Goal: Information Seeking & Learning: Learn about a topic

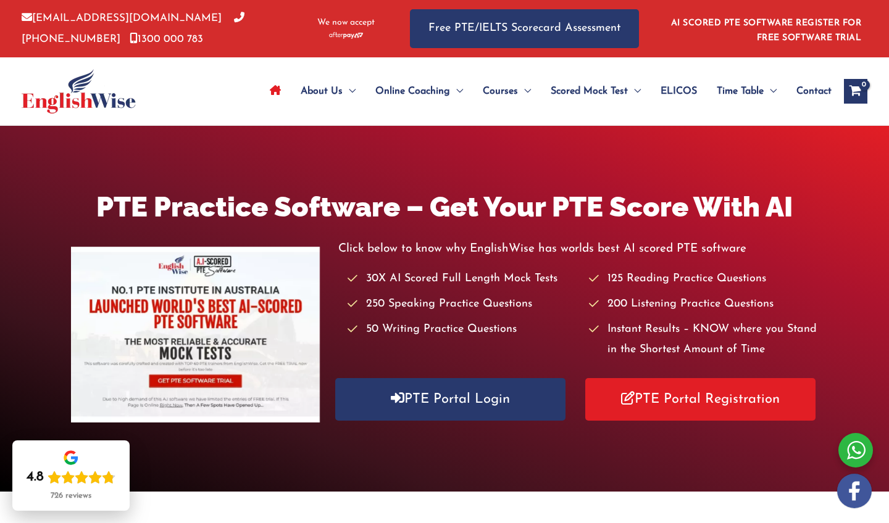
scroll to position [3, 0]
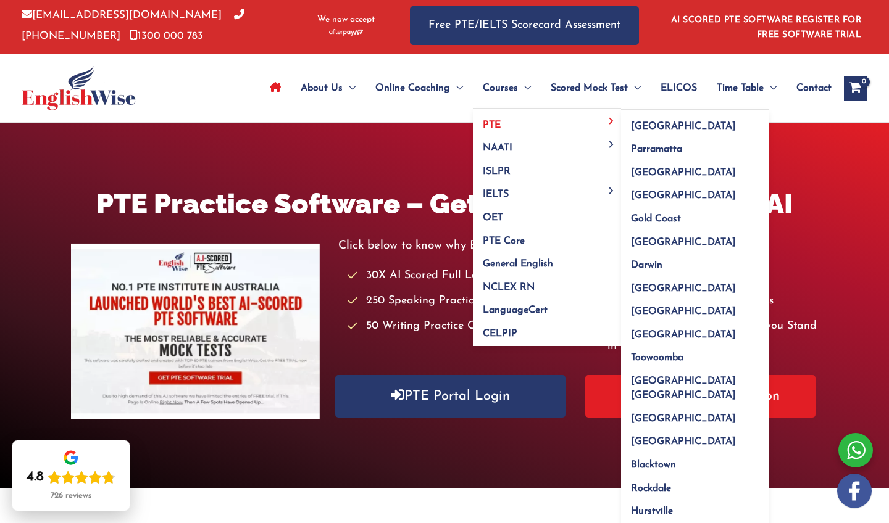
drag, startPoint x: 491, startPoint y: 133, endPoint x: 489, endPoint y: 123, distance: 10.2
click at [489, 123] on ul "PTE Menu Toggle Sydney Parramatta Melbourne Brisbane Gold Coast Perth Darwin Ad…" at bounding box center [547, 227] width 148 height 238
click at [489, 123] on link "PTE" at bounding box center [547, 120] width 148 height 23
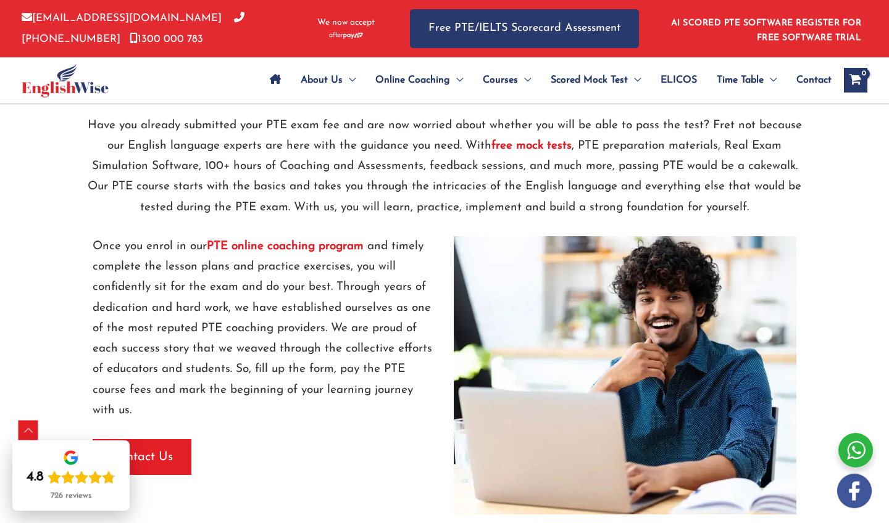
scroll to position [1447, 0]
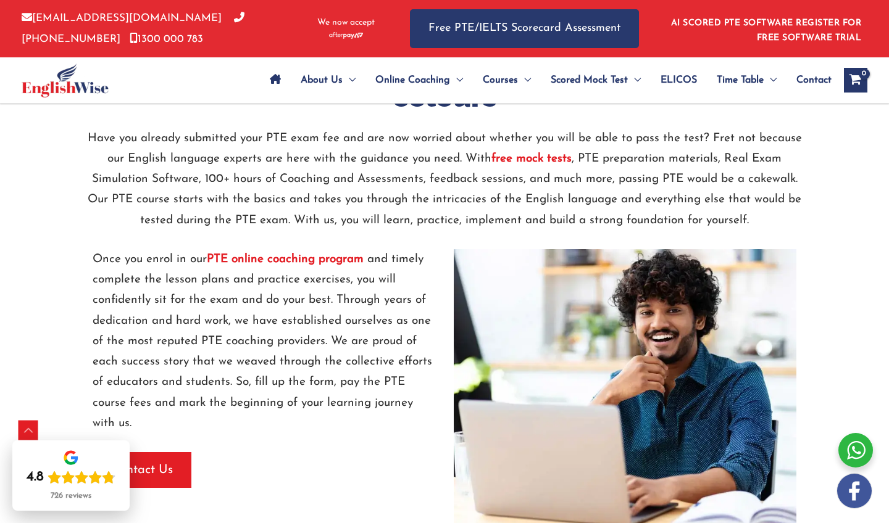
click at [531, 153] on strong "free mock tests" at bounding box center [531, 159] width 80 height 12
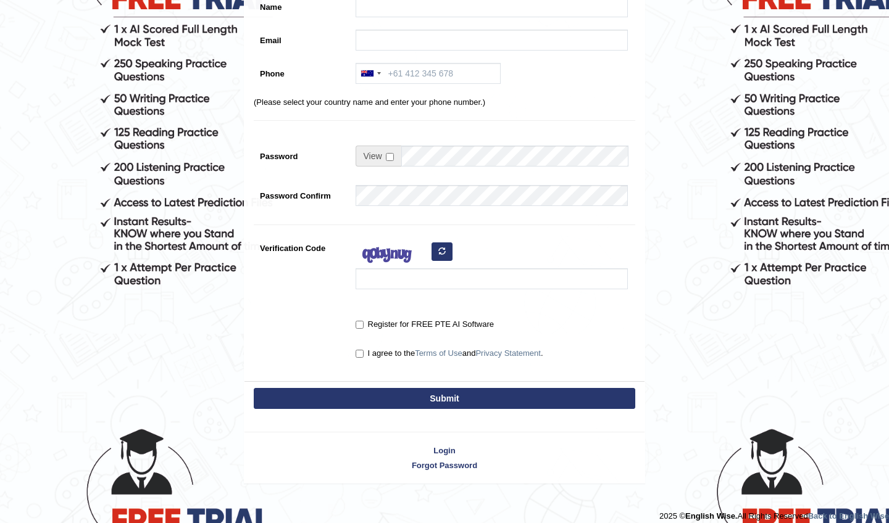
scroll to position [185, 0]
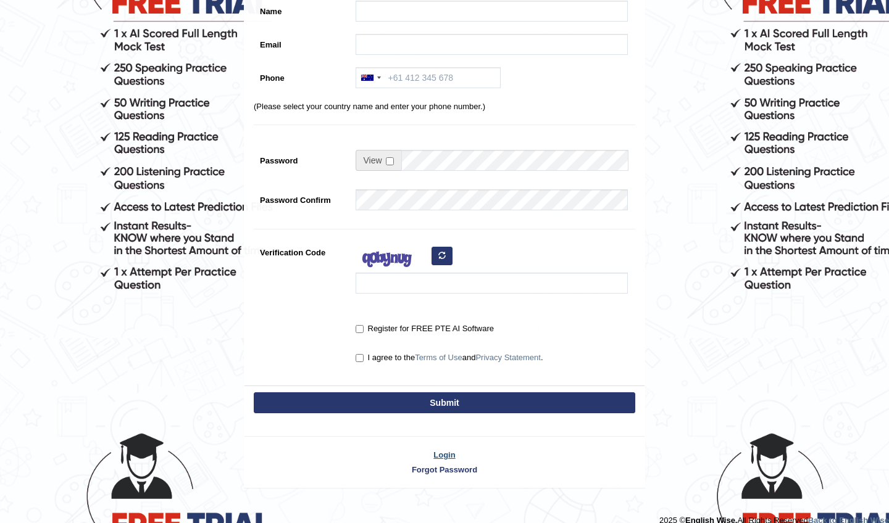
click at [445, 455] on link "Login" at bounding box center [444, 455] width 400 height 12
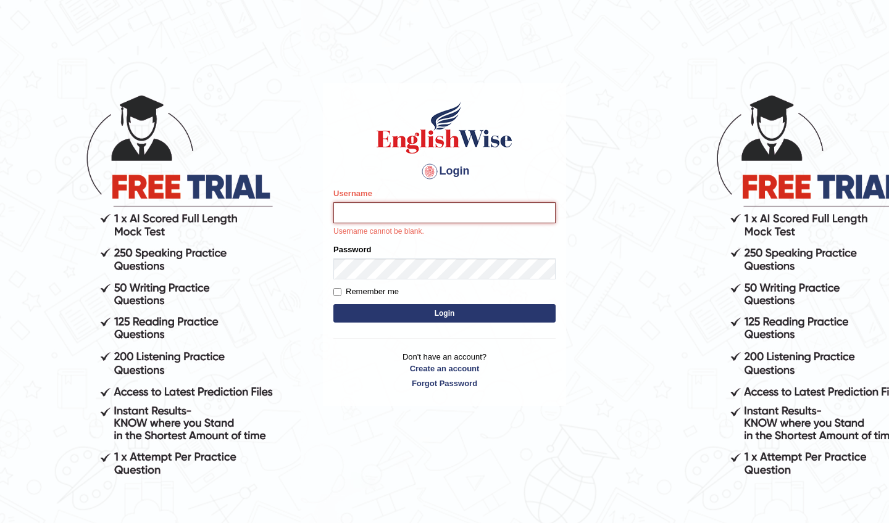
type input "NikitaSah"
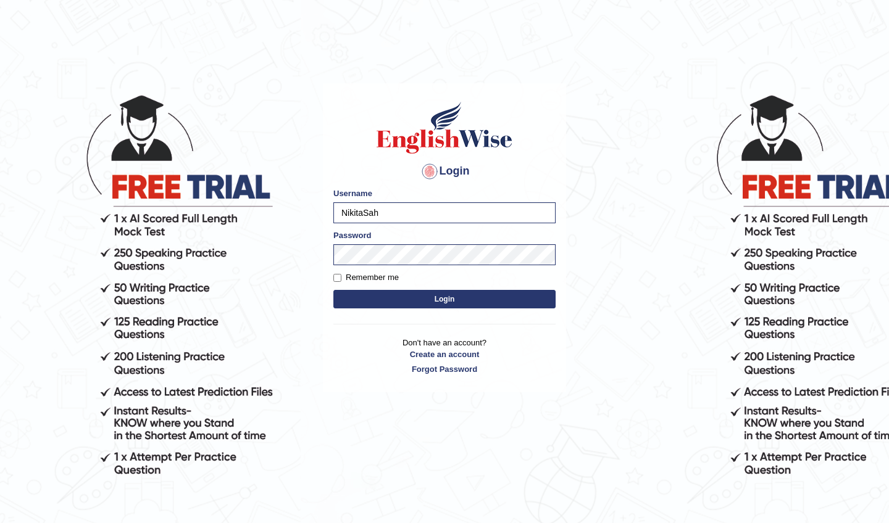
click at [444, 300] on button "Login" at bounding box center [444, 299] width 222 height 19
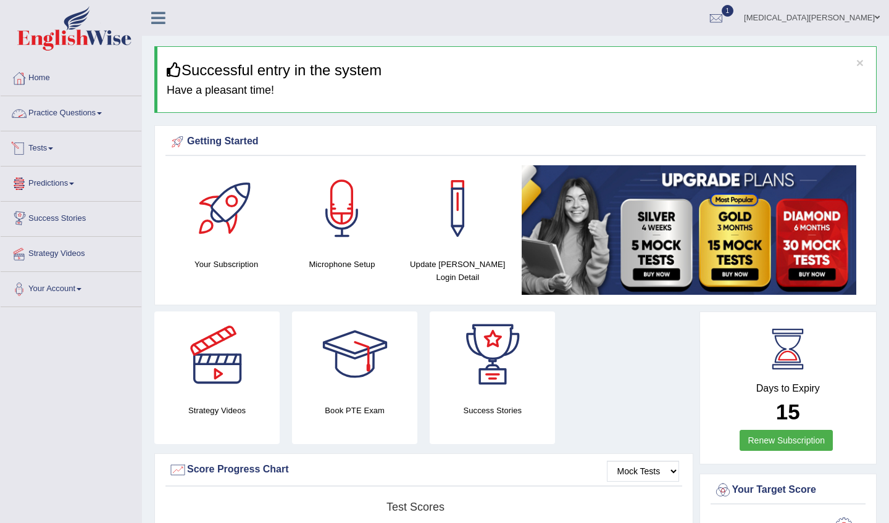
click at [78, 119] on link "Practice Questions" at bounding box center [71, 111] width 141 height 31
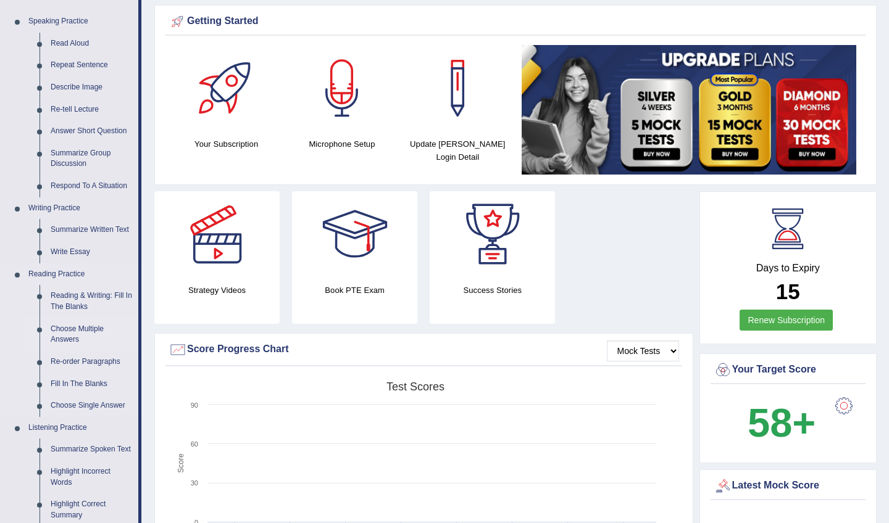
scroll to position [121, 0]
click at [81, 292] on link "Reading & Writing: Fill In The Blanks" at bounding box center [91, 300] width 93 height 33
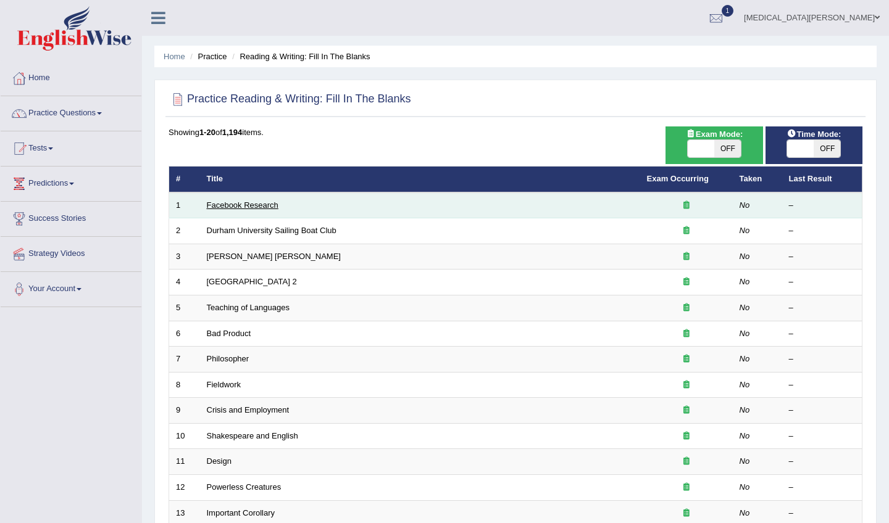
click at [263, 206] on link "Facebook Research" at bounding box center [243, 205] width 72 height 9
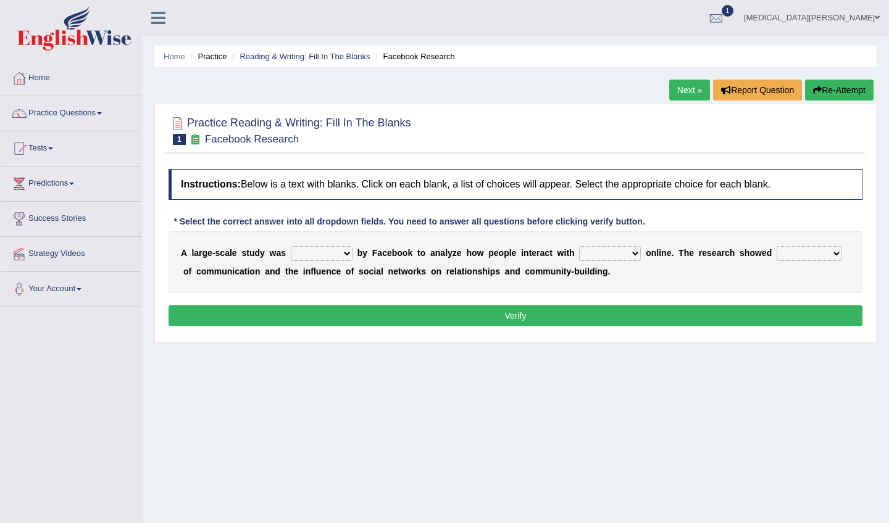
select select "surveyed"
select select "each other"
select select "patterns"
click at [710, 307] on button "Verify" at bounding box center [515, 315] width 694 height 21
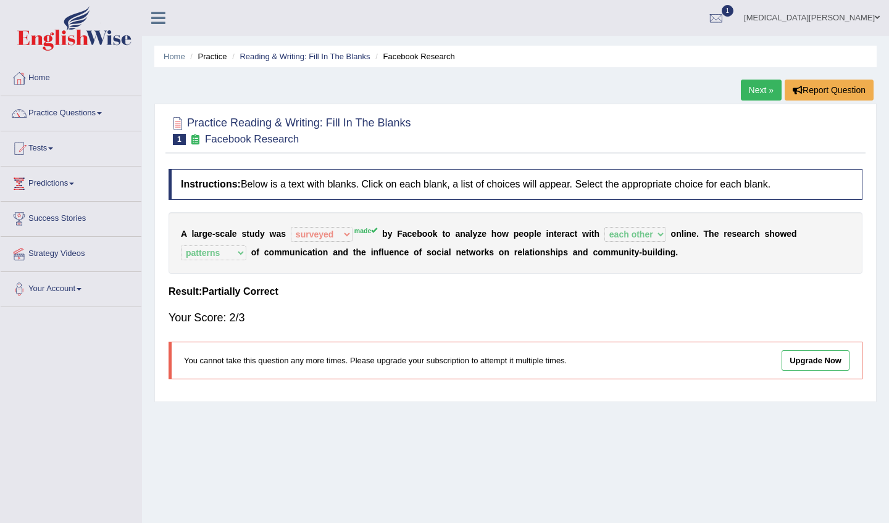
click at [761, 91] on link "Next »" at bounding box center [760, 90] width 41 height 21
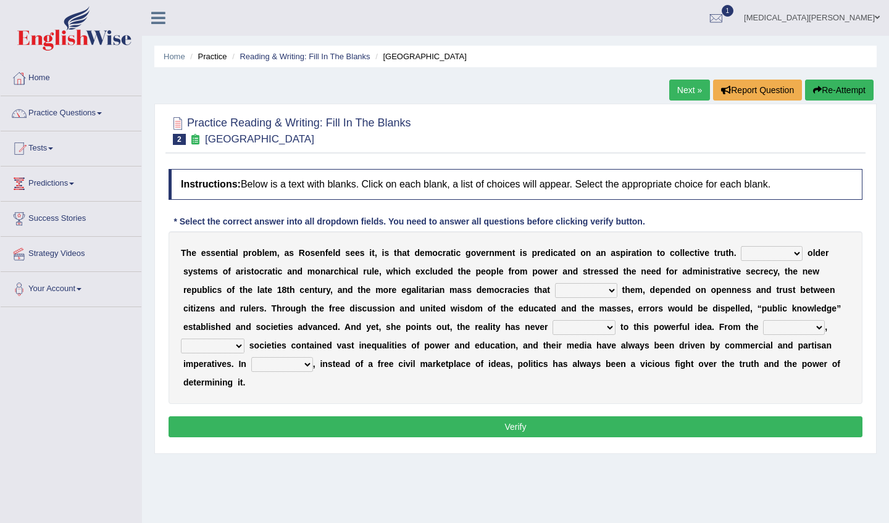
select select "Unlike"
click at [575, 300] on div "T h e e s s e n t i a l p r o b l e m , a s R o s e n f e l d s e e s i t , i s…" at bounding box center [515, 317] width 694 height 173
select select "succeeded"
select select "brought up"
drag, startPoint x: 231, startPoint y: 343, endPoint x: 606, endPoint y: 410, distance: 381.0
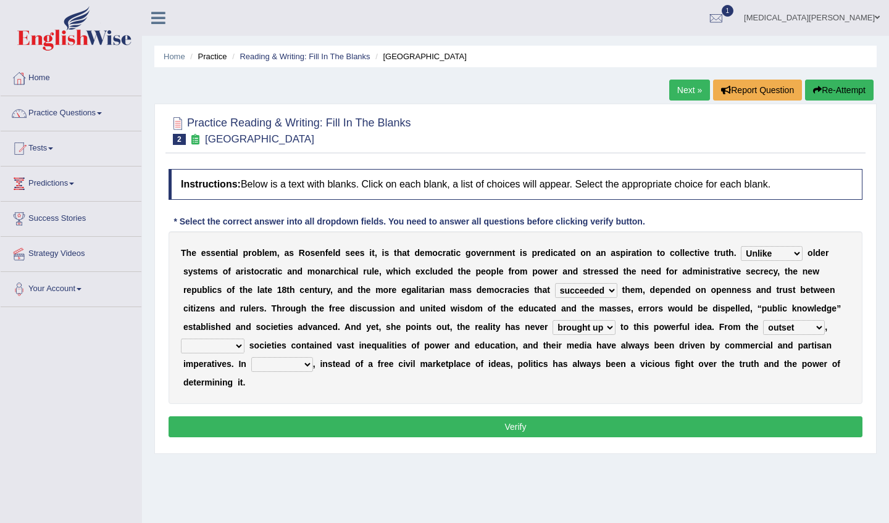
click at [606, 410] on div "Instructions: Below is a text with blanks. Click on each blank, a list of choic…" at bounding box center [515, 305] width 700 height 284
select select "ranged"
select select "democratic"
select select "practice"
click at [282, 425] on button "Verify" at bounding box center [515, 426] width 694 height 21
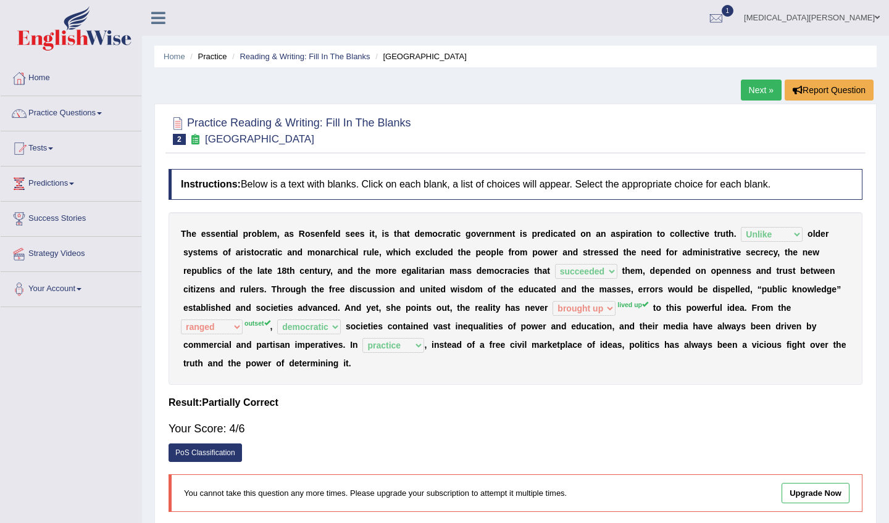
click at [745, 91] on link "Next »" at bounding box center [760, 90] width 41 height 21
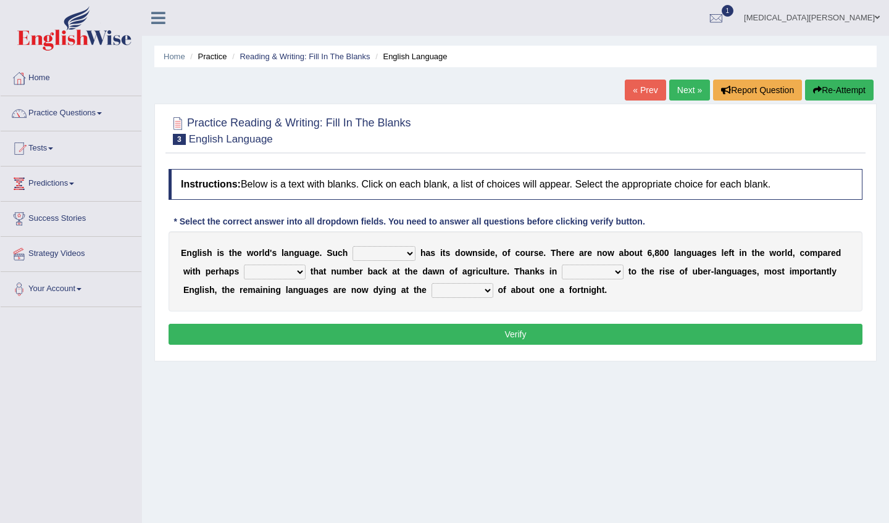
select select "power"
select select "twice"
select select "part"
drag, startPoint x: 454, startPoint y: 290, endPoint x: 376, endPoint y: 339, distance: 91.6
click at [376, 339] on div "Instructions: Below is a text with blanks. Click on each blank, a list of choic…" at bounding box center [515, 259] width 700 height 192
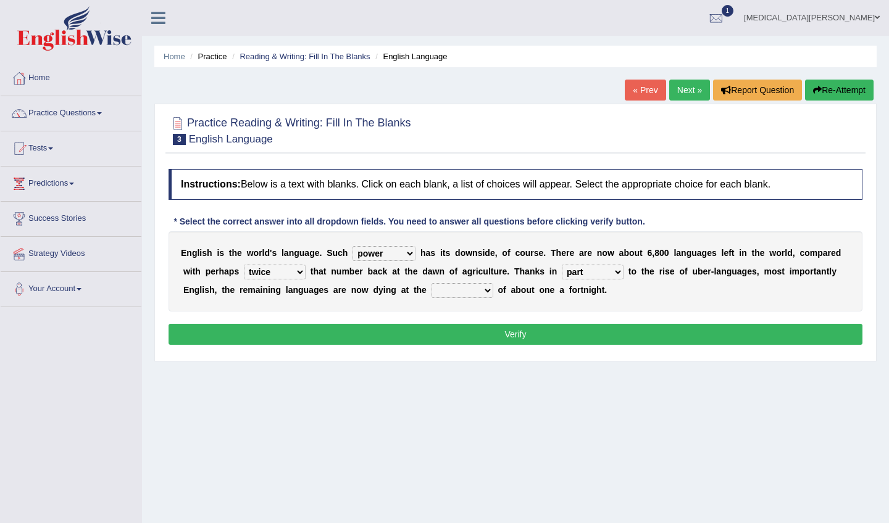
select select "rate"
click at [459, 342] on button "Verify" at bounding box center [515, 334] width 694 height 21
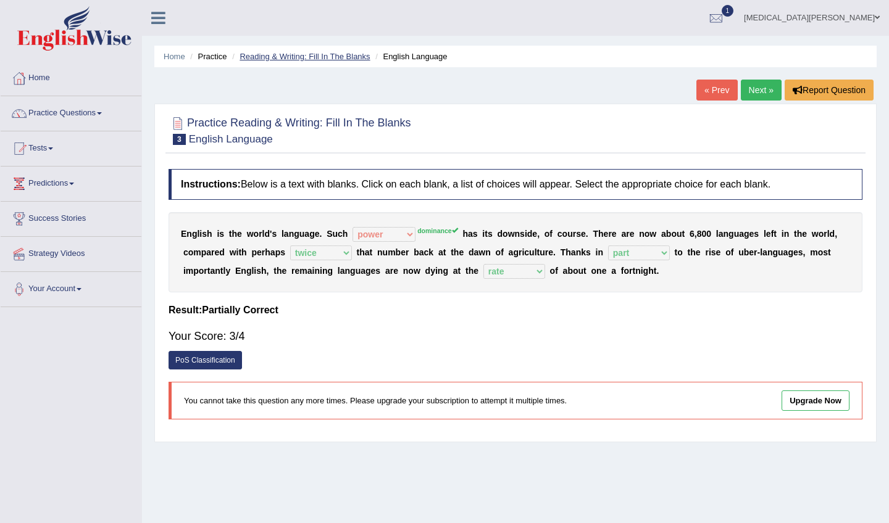
click at [301, 60] on link "Reading & Writing: Fill In The Blanks" at bounding box center [304, 56] width 130 height 9
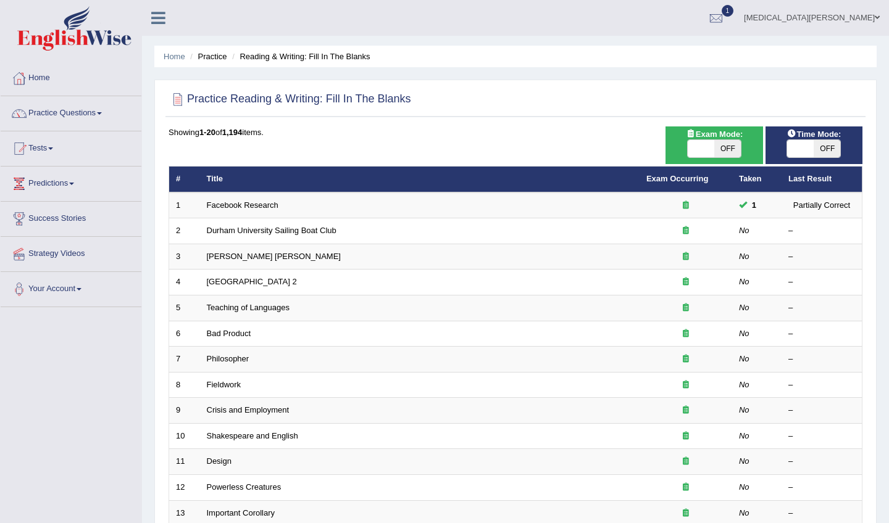
click at [217, 57] on li "Practice" at bounding box center [206, 57] width 39 height 12
click at [212, 60] on li "Practice" at bounding box center [206, 57] width 39 height 12
click at [176, 59] on link "Home" at bounding box center [175, 56] width 22 height 9
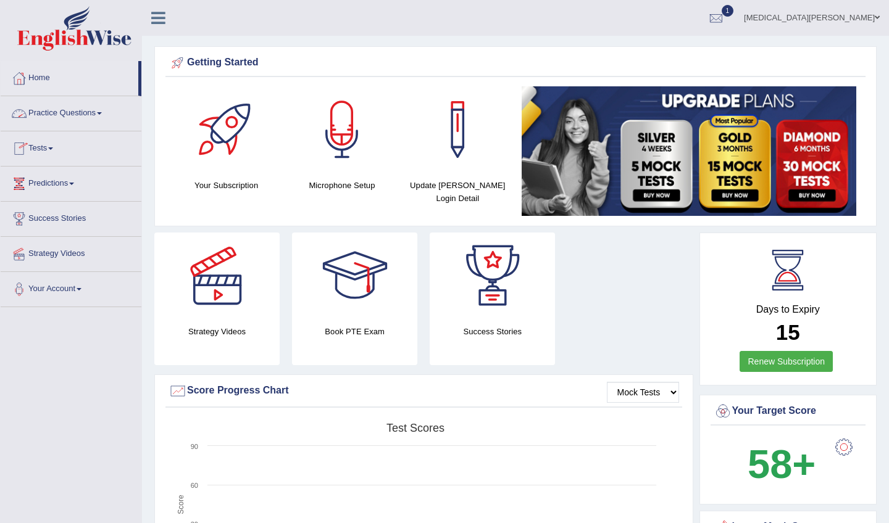
click at [81, 112] on link "Practice Questions" at bounding box center [71, 111] width 141 height 31
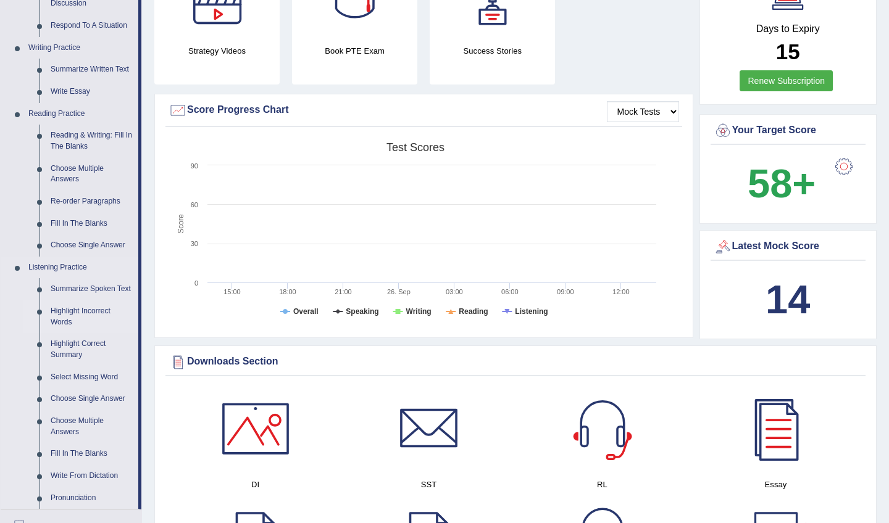
scroll to position [278, 0]
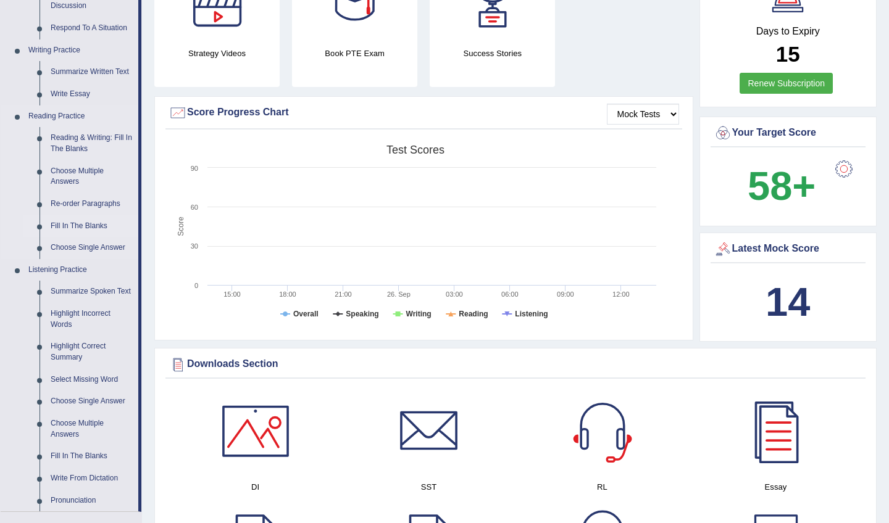
drag, startPoint x: 79, startPoint y: 197, endPoint x: 73, endPoint y: 216, distance: 19.9
click at [73, 216] on ul "Reading & Writing: Fill In The Blanks Choose Multiple Answers Re-order Paragrap…" at bounding box center [80, 192] width 115 height 131
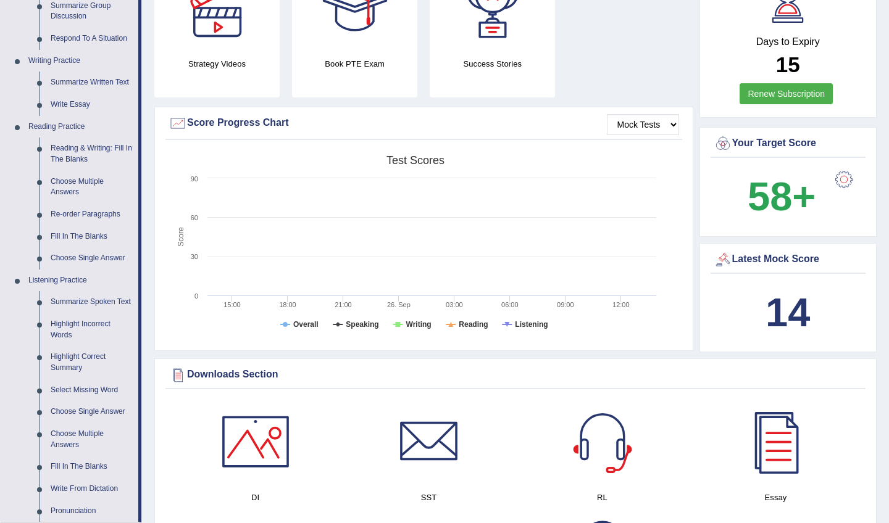
scroll to position [265, 0]
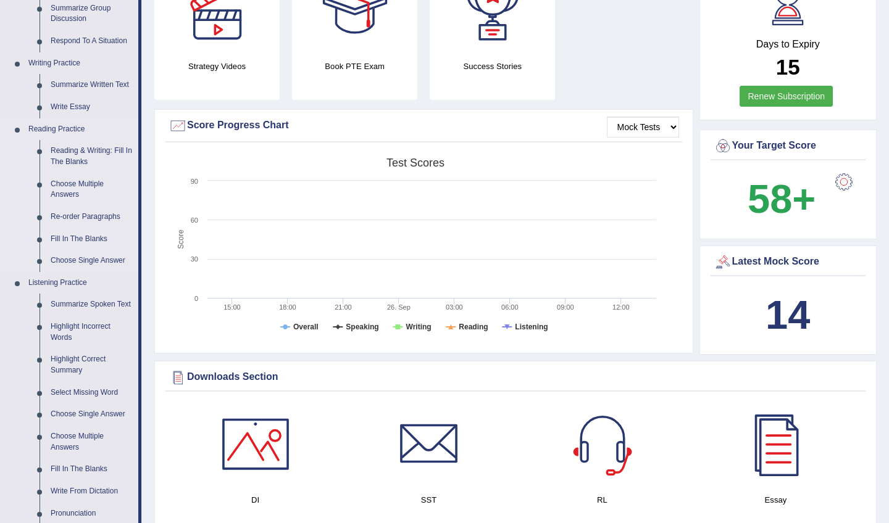
click at [68, 232] on link "Fill In The Blanks" at bounding box center [91, 239] width 93 height 22
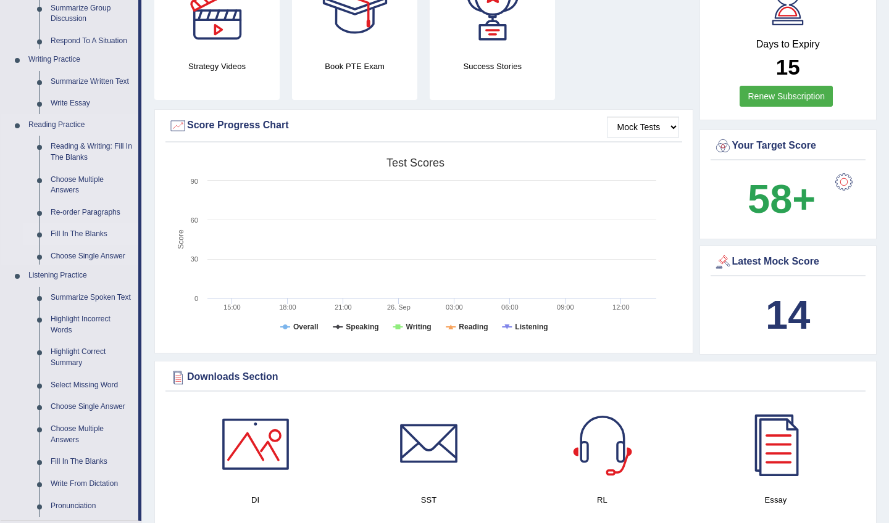
click at [68, 234] on link "Fill In The Blanks" at bounding box center [91, 234] width 93 height 22
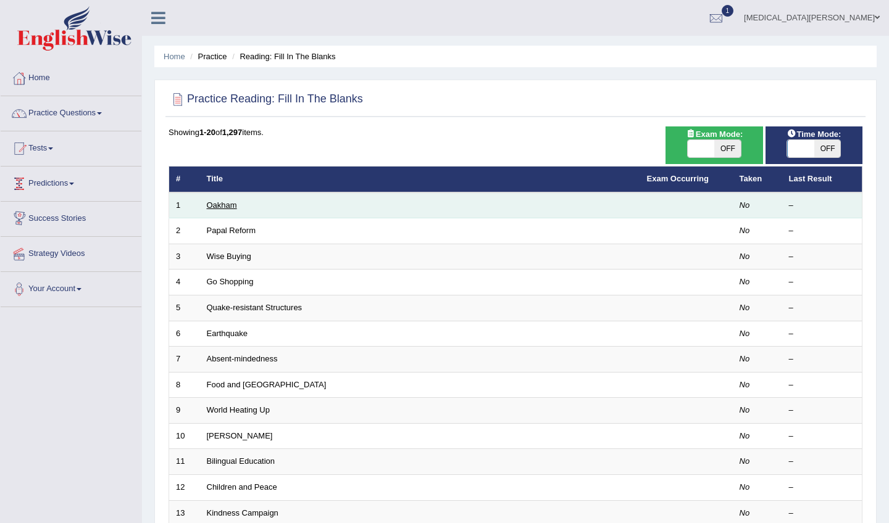
click at [215, 208] on link "Oakham" at bounding box center [222, 205] width 30 height 9
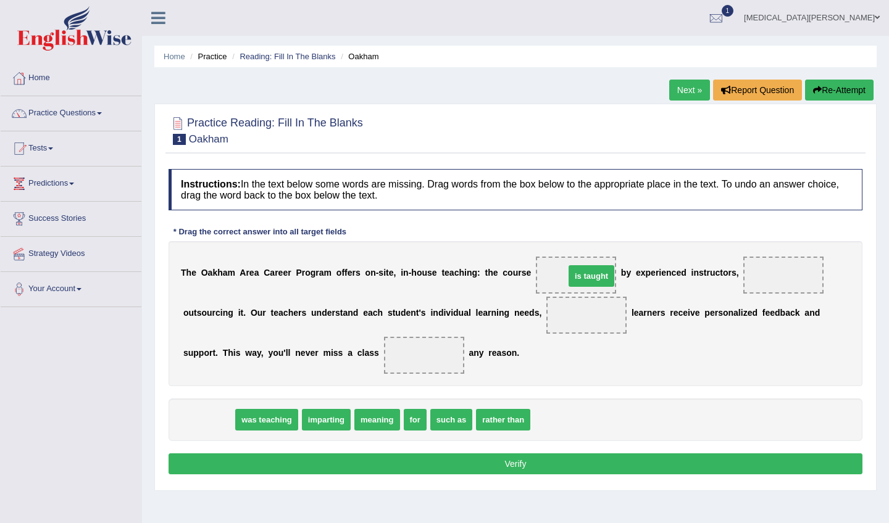
drag, startPoint x: 202, startPoint y: 423, endPoint x: 584, endPoint y: 279, distance: 408.7
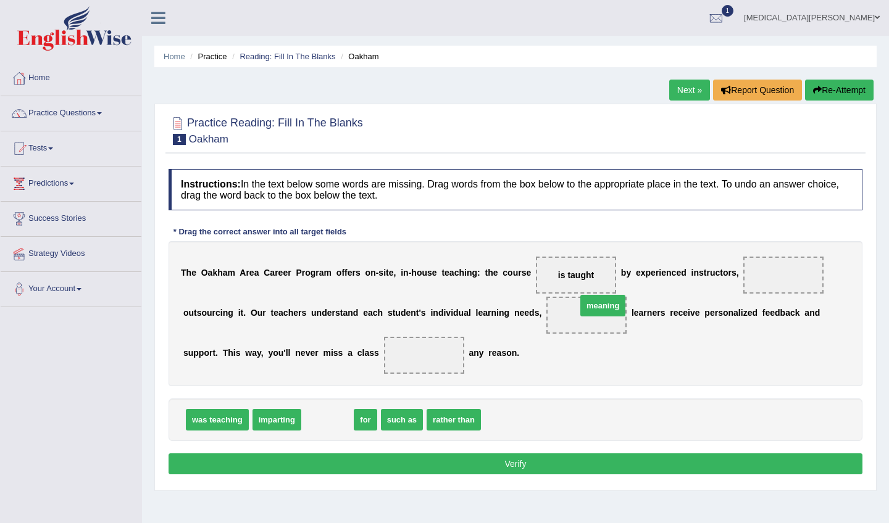
drag, startPoint x: 331, startPoint y: 425, endPoint x: 606, endPoint y: 310, distance: 297.9
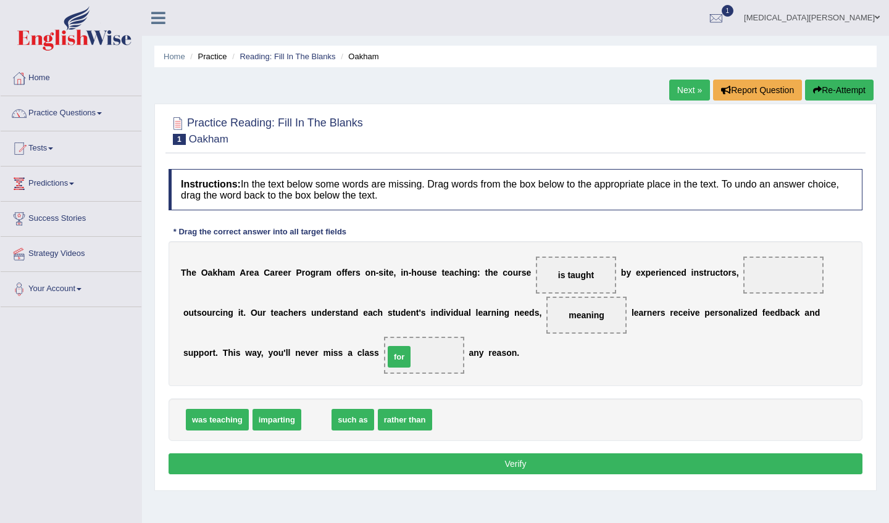
drag, startPoint x: 312, startPoint y: 418, endPoint x: 401, endPoint y: 352, distance: 111.2
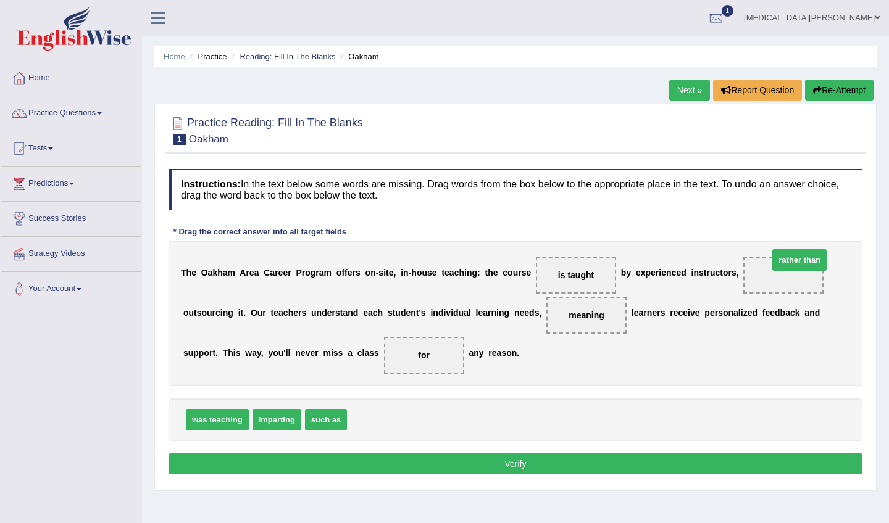
drag, startPoint x: 370, startPoint y: 413, endPoint x: 785, endPoint y: 273, distance: 438.8
click at [539, 462] on button "Verify" at bounding box center [515, 464] width 694 height 21
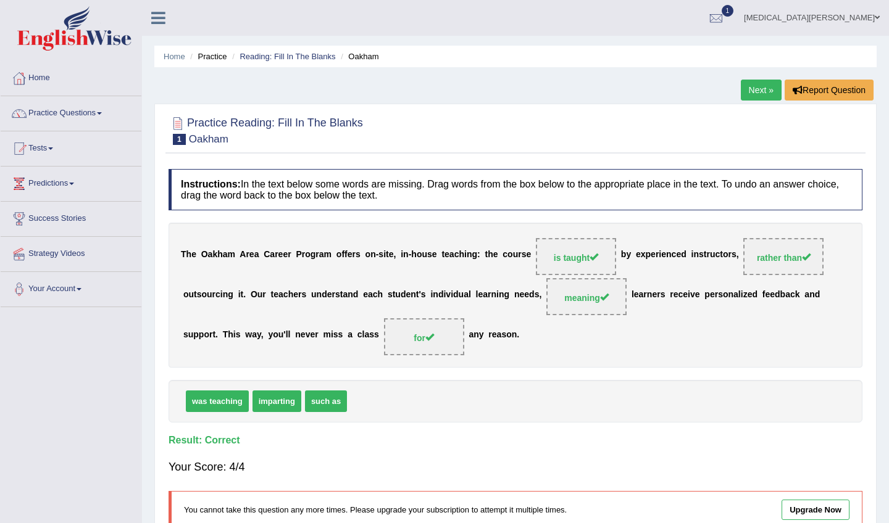
click at [760, 93] on link "Next »" at bounding box center [760, 90] width 41 height 21
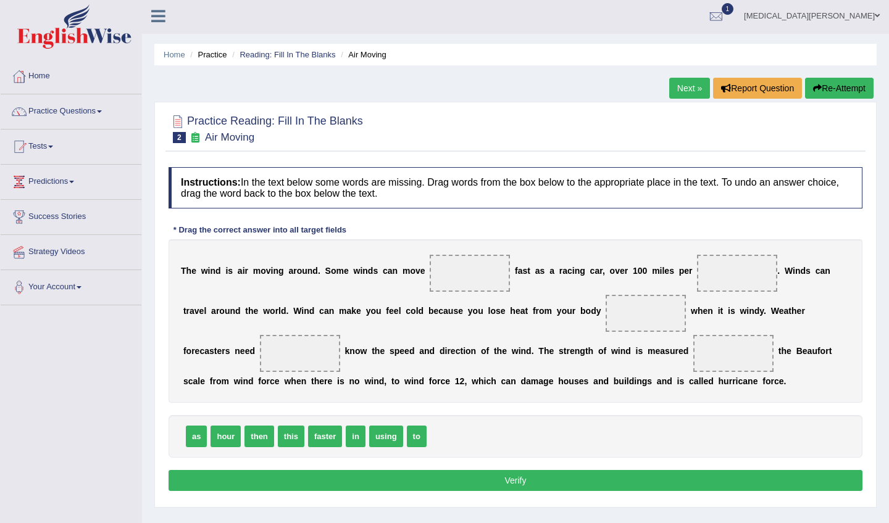
scroll to position [6, 0]
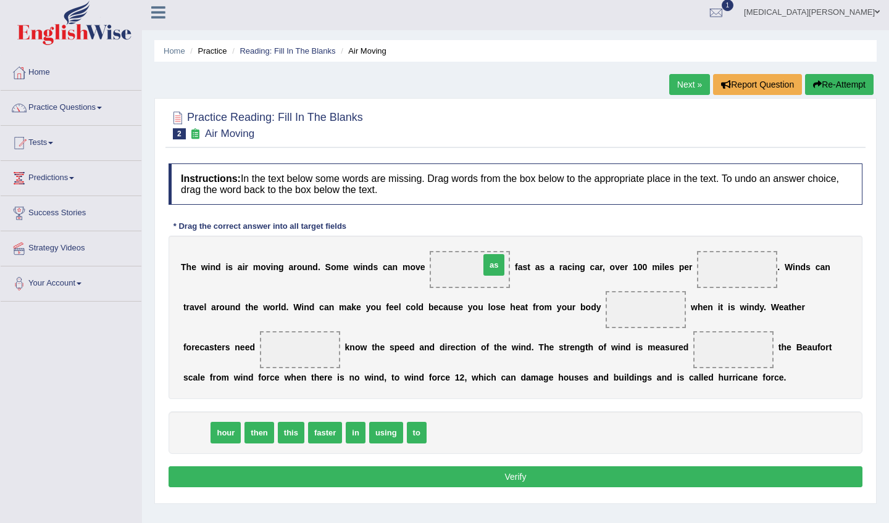
drag, startPoint x: 196, startPoint y: 435, endPoint x: 494, endPoint y: 267, distance: 341.5
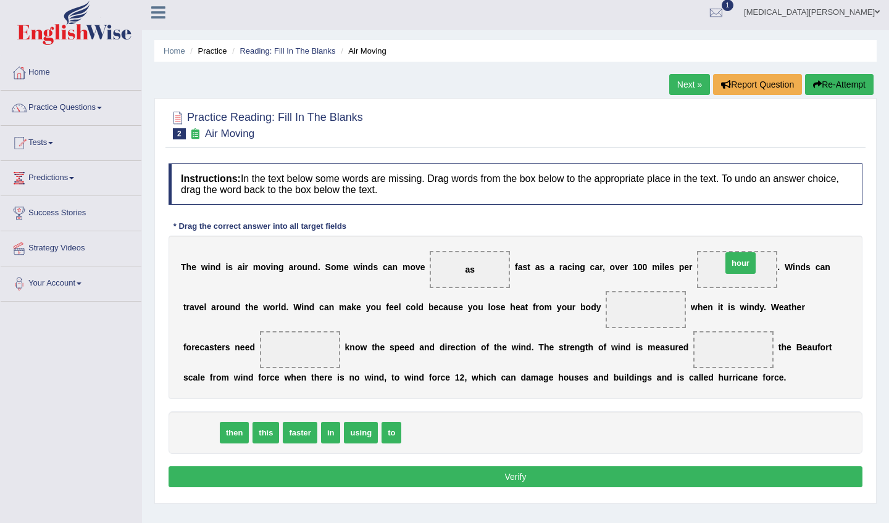
drag, startPoint x: 205, startPoint y: 432, endPoint x: 746, endPoint y: 264, distance: 566.0
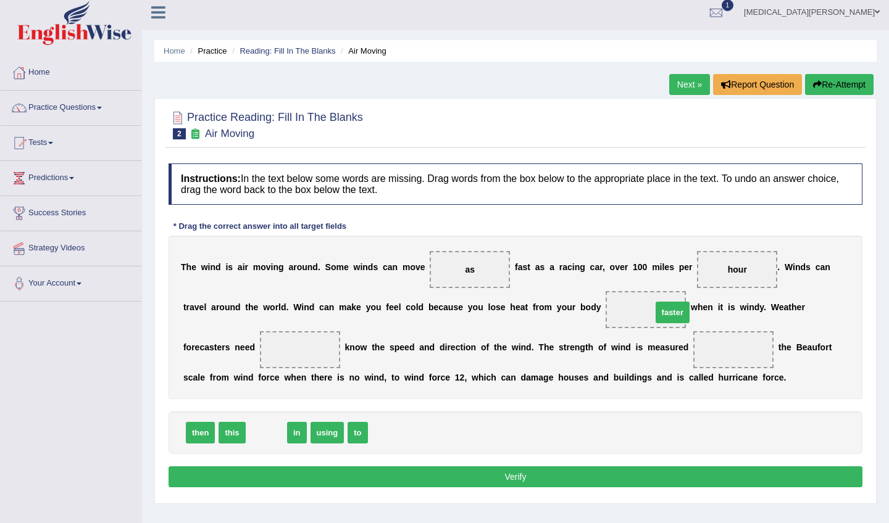
drag, startPoint x: 270, startPoint y: 434, endPoint x: 676, endPoint y: 314, distance: 423.5
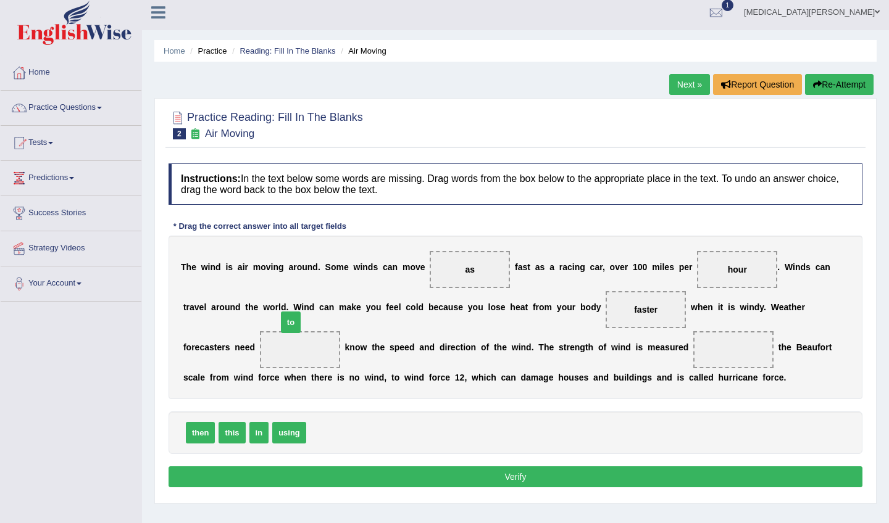
drag, startPoint x: 322, startPoint y: 429, endPoint x: 293, endPoint y: 319, distance: 114.2
drag, startPoint x: 288, startPoint y: 433, endPoint x: 729, endPoint y: 359, distance: 447.2
click at [524, 475] on button "Verify" at bounding box center [515, 476] width 694 height 21
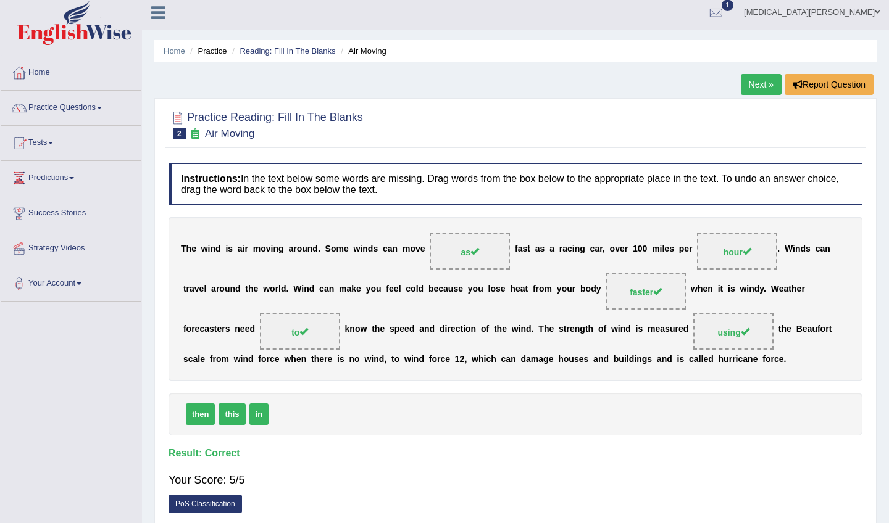
click at [748, 88] on link "Next »" at bounding box center [760, 84] width 41 height 21
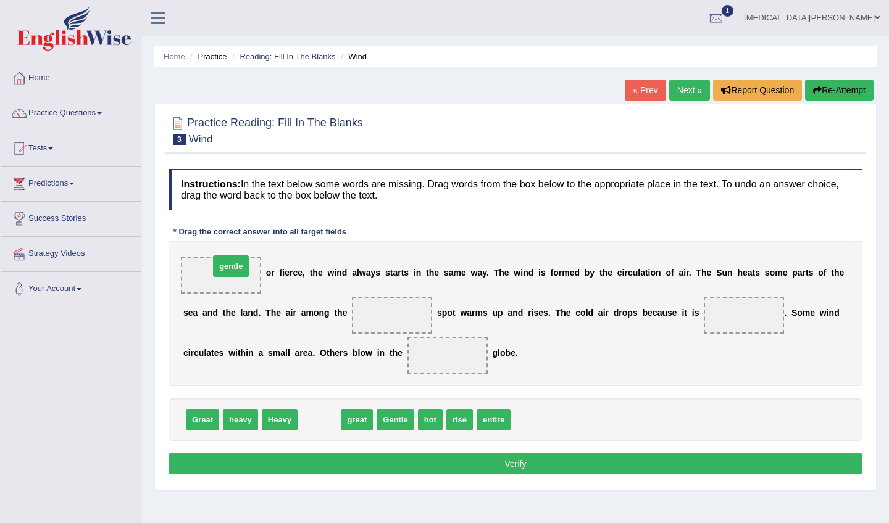
drag, startPoint x: 325, startPoint y: 421, endPoint x: 237, endPoint y: 273, distance: 172.6
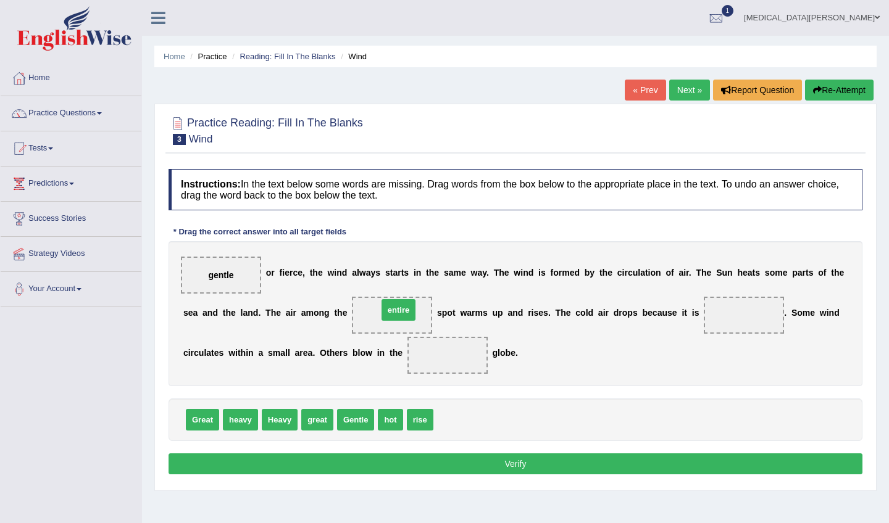
drag, startPoint x: 458, startPoint y: 416, endPoint x: 402, endPoint y: 303, distance: 126.7
drag, startPoint x: 278, startPoint y: 423, endPoint x: 726, endPoint y: 325, distance: 458.0
drag, startPoint x: 376, startPoint y: 315, endPoint x: 397, endPoint y: 304, distance: 23.7
click at [397, 304] on span "entire" at bounding box center [392, 315] width 80 height 37
drag, startPoint x: 389, startPoint y: 329, endPoint x: 397, endPoint y: 398, distance: 69.0
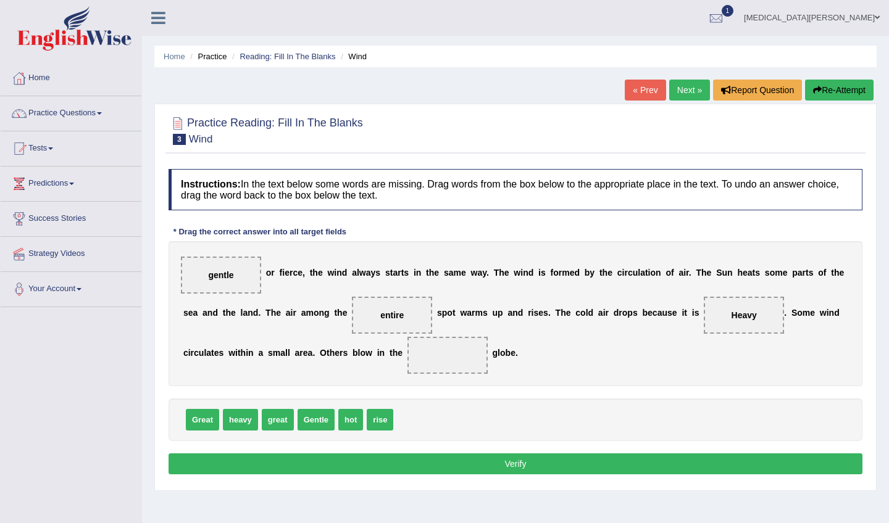
click at [397, 398] on div "Instructions: In the text below some words are missing. Drag words from the box…" at bounding box center [515, 323] width 700 height 321
click at [396, 318] on span "entire" at bounding box center [391, 315] width 23 height 10
drag, startPoint x: 396, startPoint y: 318, endPoint x: 437, endPoint y: 373, distance: 68.4
drag, startPoint x: 354, startPoint y: 425, endPoint x: 412, endPoint y: 309, distance: 129.1
click at [494, 465] on button "Verify" at bounding box center [515, 464] width 694 height 21
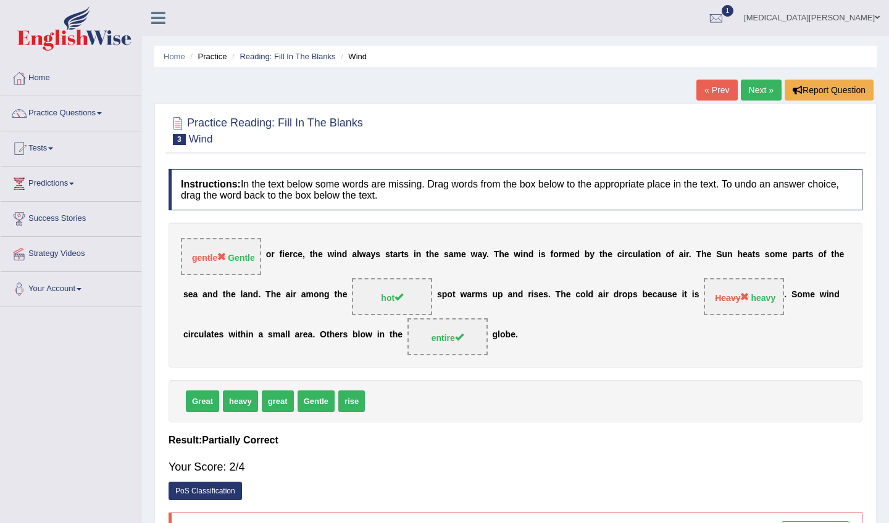
drag, startPoint x: 233, startPoint y: 256, endPoint x: 273, endPoint y: 252, distance: 40.3
click at [273, 252] on div "gentle Gentle o r f i e r c e , t h e w i n d a l w a y s s t a r t s i n t h e…" at bounding box center [515, 295] width 694 height 145
click at [761, 96] on link "Next »" at bounding box center [760, 90] width 41 height 21
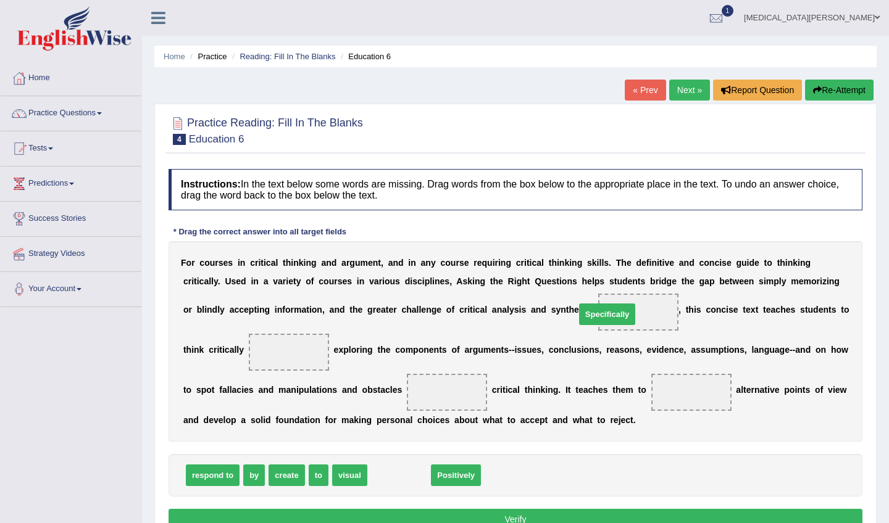
drag, startPoint x: 402, startPoint y: 472, endPoint x: 598, endPoint y: 310, distance: 254.1
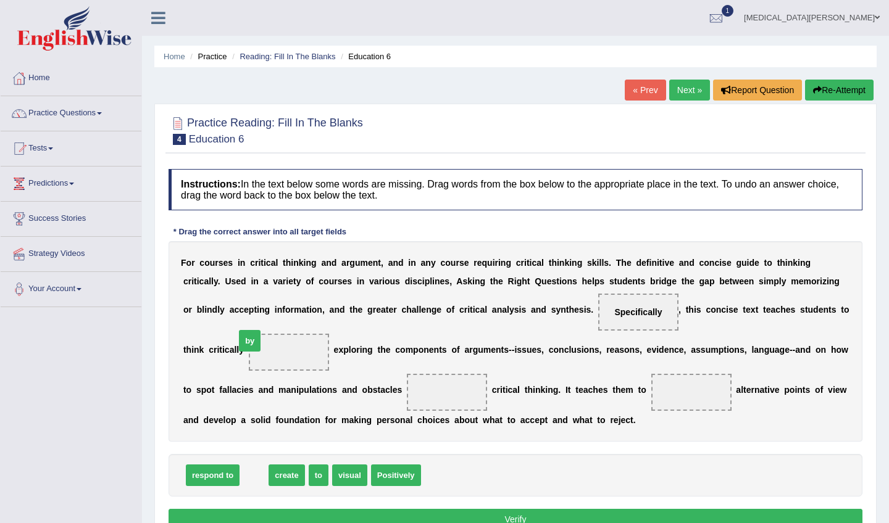
drag, startPoint x: 251, startPoint y: 473, endPoint x: 246, endPoint y: 355, distance: 118.6
drag, startPoint x: 259, startPoint y: 350, endPoint x: 447, endPoint y: 396, distance: 193.7
click at [375, 477] on span "create" at bounding box center [377, 476] width 36 height 22
drag, startPoint x: 430, startPoint y: 397, endPoint x: 274, endPoint y: 357, distance: 161.2
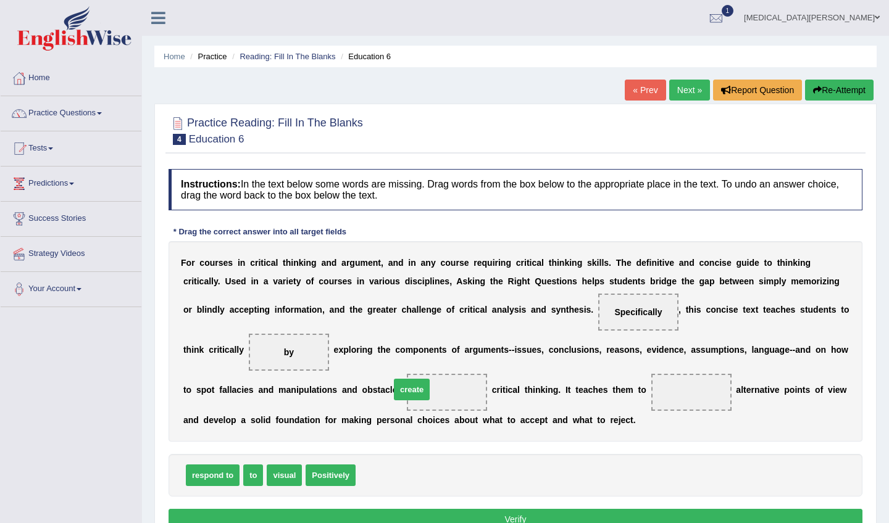
drag, startPoint x: 380, startPoint y: 477, endPoint x: 415, endPoint y: 391, distance: 92.5
drag, startPoint x: 447, startPoint y: 387, endPoint x: 681, endPoint y: 394, distance: 233.3
click at [682, 394] on div "F o r c o u r s e s i n c r i t i c a l t h i n k i n g a n d a r g u m e n t ,…" at bounding box center [515, 341] width 694 height 201
drag, startPoint x: 439, startPoint y: 404, endPoint x: 441, endPoint y: 398, distance: 6.6
click at [443, 398] on span "create" at bounding box center [447, 392] width 80 height 37
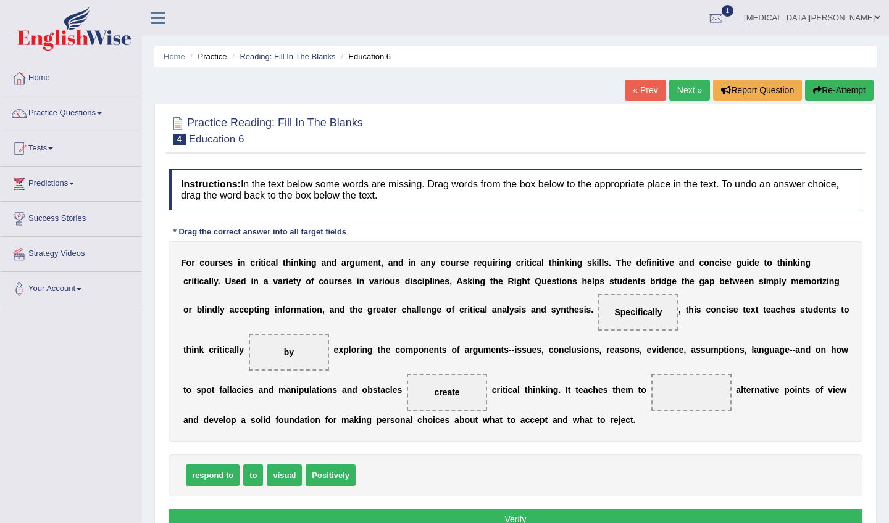
drag, startPoint x: 426, startPoint y: 405, endPoint x: 452, endPoint y: 424, distance: 32.2
click at [452, 425] on div "F o r c o u r s e s i n c r i t i c a l t h i n k i n g a n d a r g u m e n t ,…" at bounding box center [515, 341] width 694 height 201
drag, startPoint x: 437, startPoint y: 394, endPoint x: 682, endPoint y: 407, distance: 244.7
drag, startPoint x: 218, startPoint y: 476, endPoint x: 450, endPoint y: 386, distance: 249.5
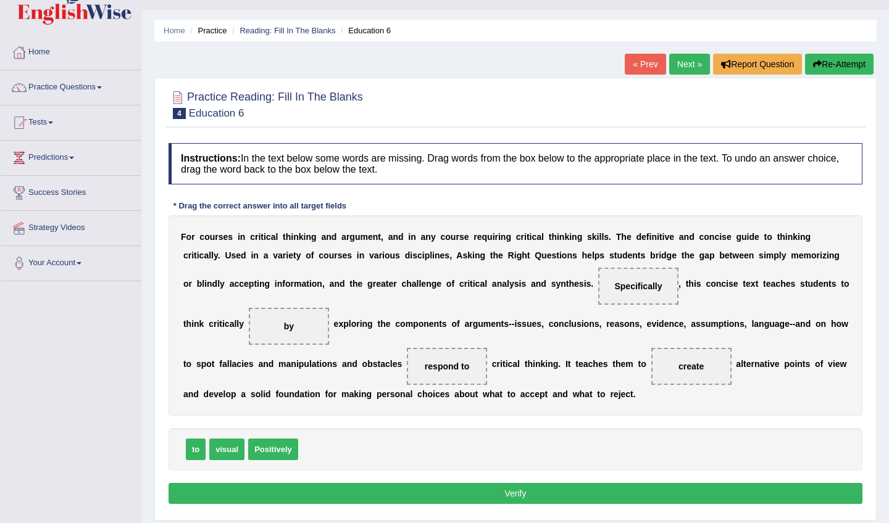
scroll to position [55, 0]
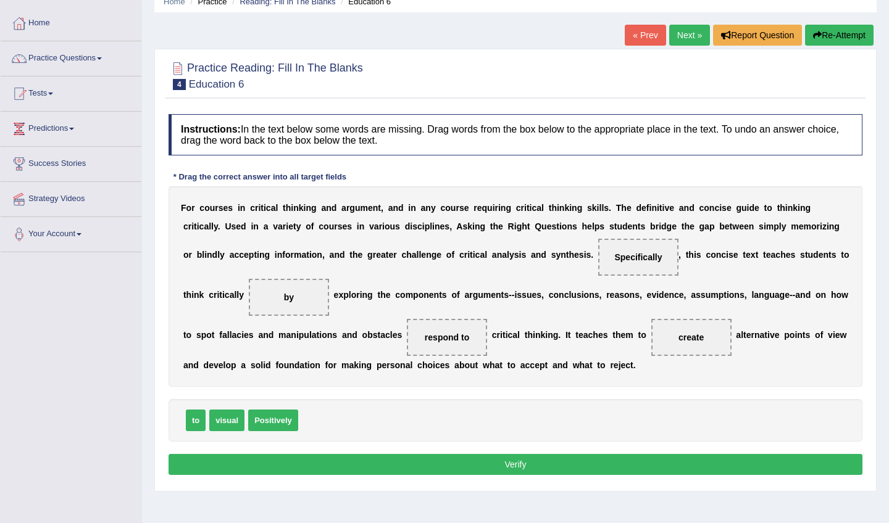
click at [348, 468] on button "Verify" at bounding box center [515, 464] width 694 height 21
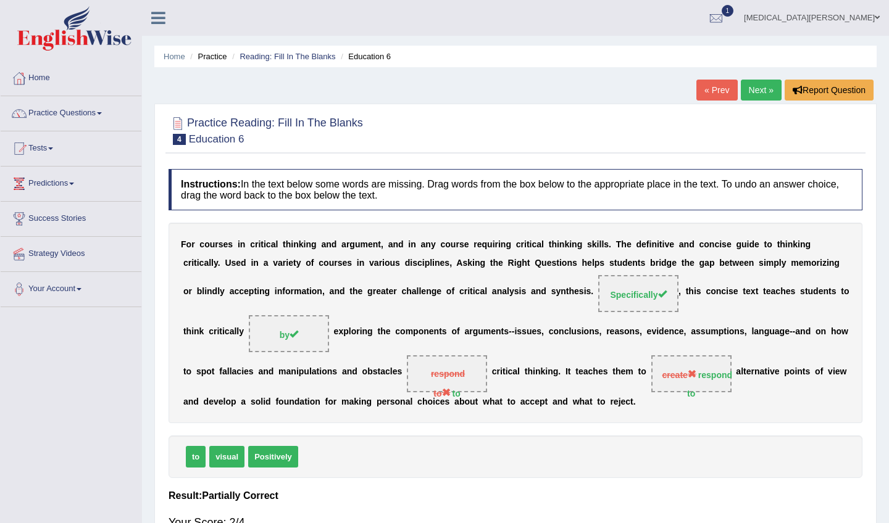
scroll to position [0, 0]
click at [766, 86] on link "Next »" at bounding box center [760, 90] width 41 height 21
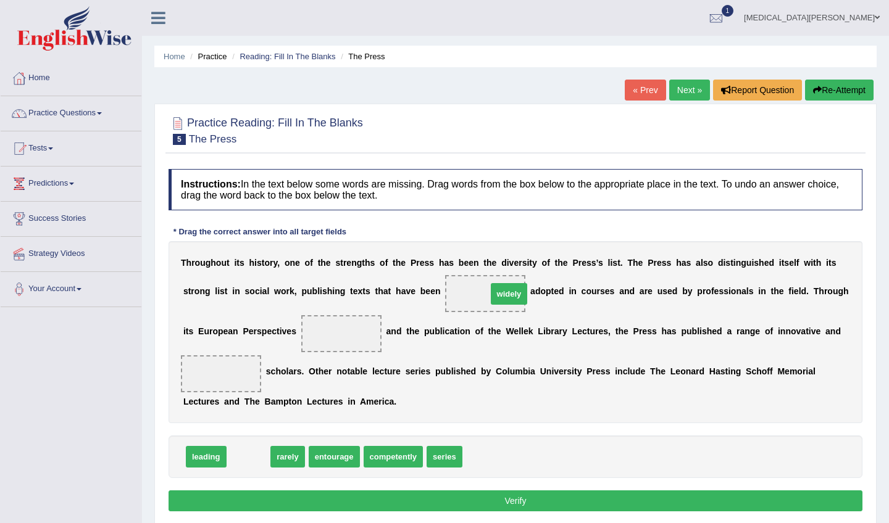
drag, startPoint x: 245, startPoint y: 457, endPoint x: 499, endPoint y: 293, distance: 302.3
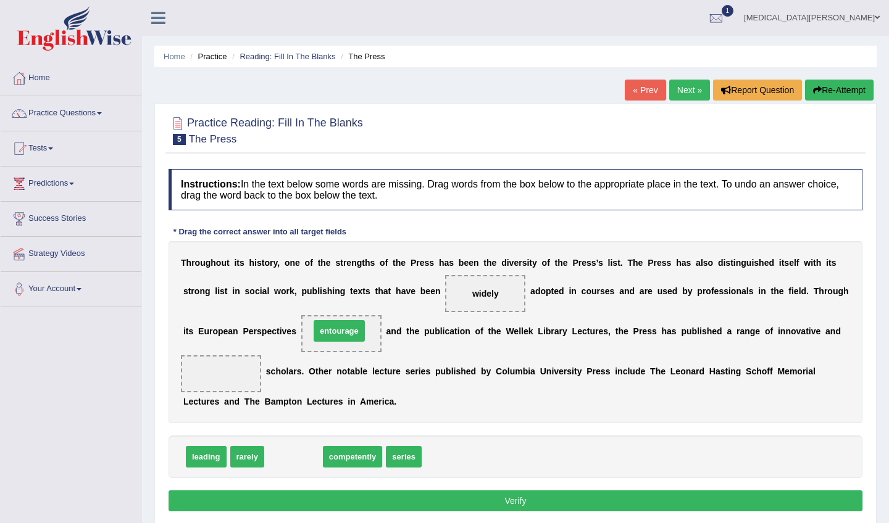
drag, startPoint x: 305, startPoint y: 458, endPoint x: 352, endPoint y: 331, distance: 135.7
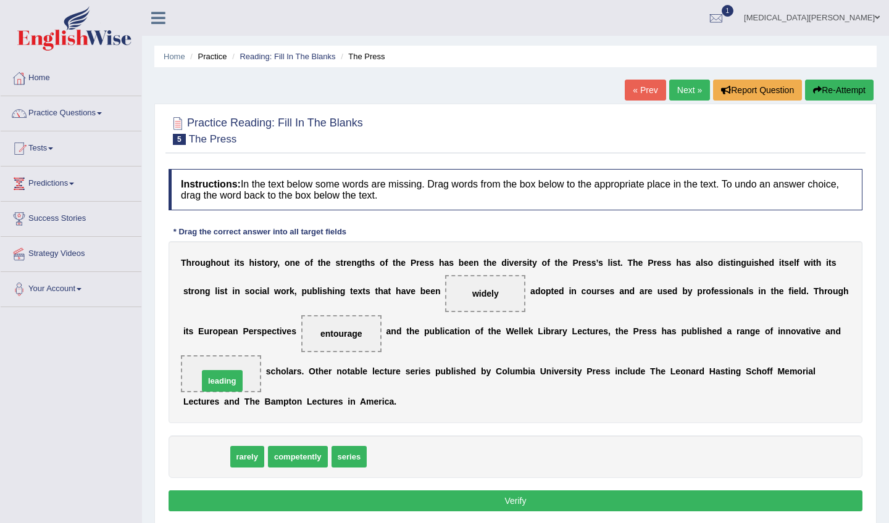
drag, startPoint x: 221, startPoint y: 460, endPoint x: 239, endPoint y: 381, distance: 80.4
click at [351, 498] on button "Verify" at bounding box center [515, 501] width 694 height 21
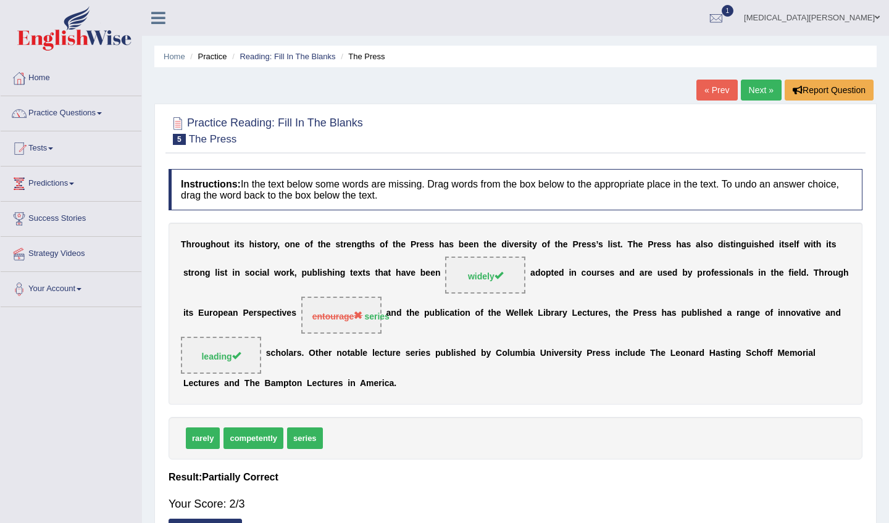
click at [754, 87] on link "Next »" at bounding box center [760, 90] width 41 height 21
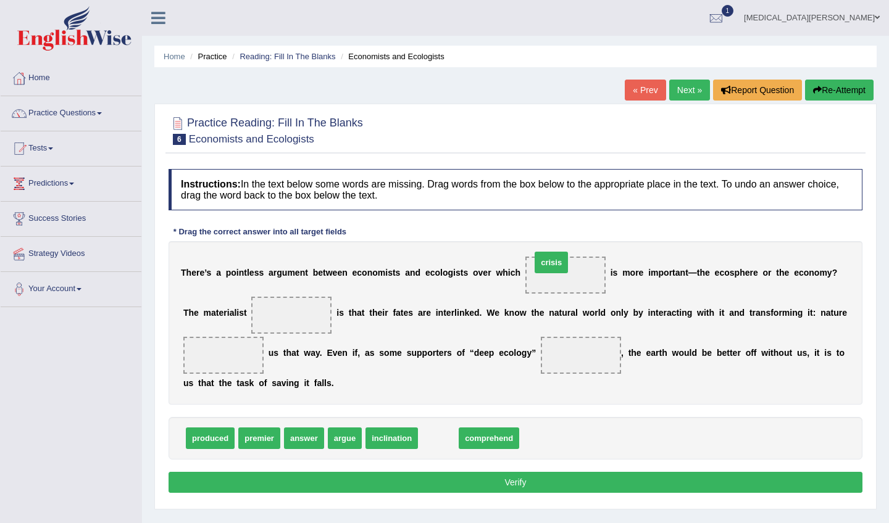
drag, startPoint x: 434, startPoint y: 437, endPoint x: 556, endPoint y: 262, distance: 213.8
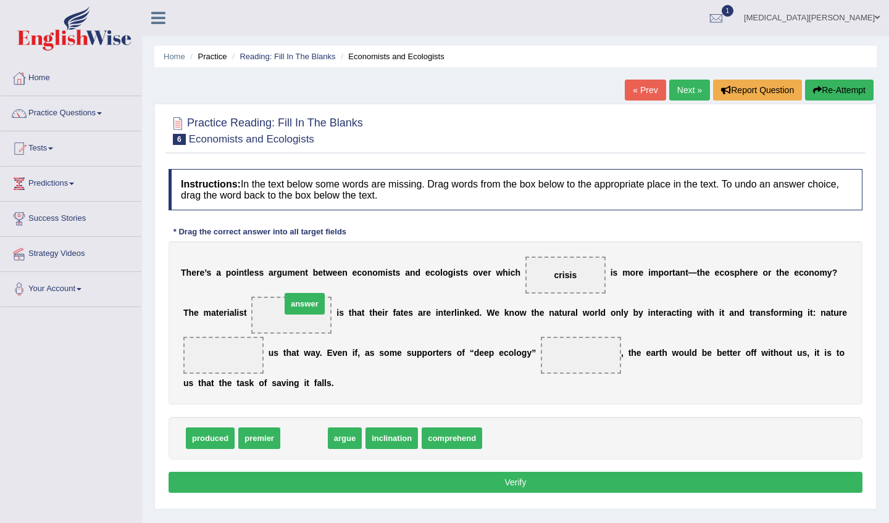
drag, startPoint x: 300, startPoint y: 437, endPoint x: 299, endPoint y: 307, distance: 130.2
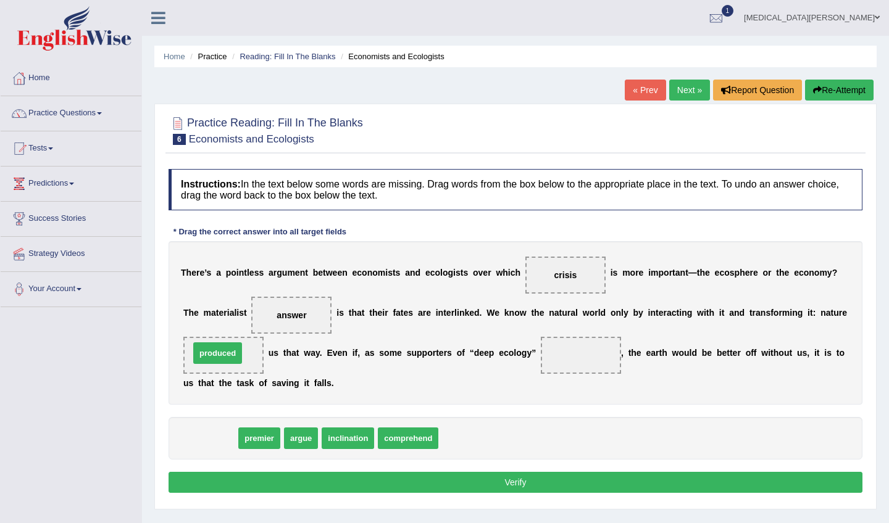
drag, startPoint x: 215, startPoint y: 439, endPoint x: 223, endPoint y: 354, distance: 85.5
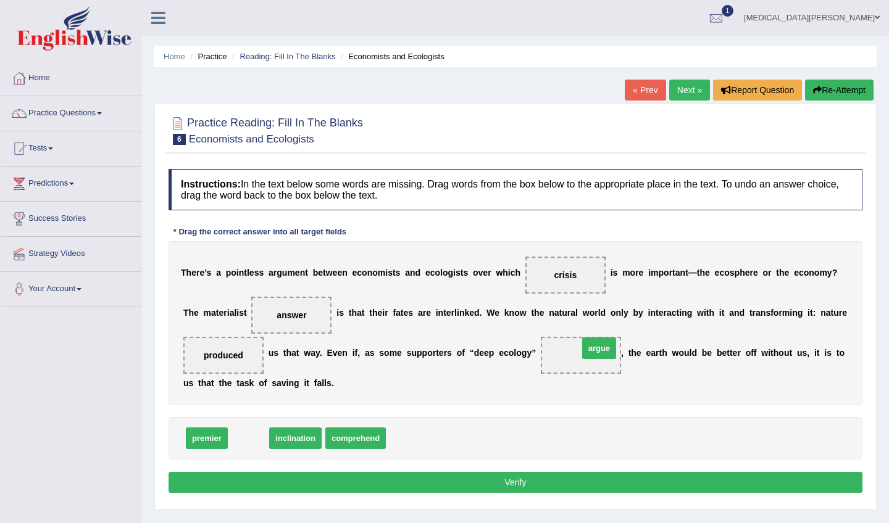
drag, startPoint x: 257, startPoint y: 440, endPoint x: 628, endPoint y: 357, distance: 380.1
click at [498, 481] on button "Verify" at bounding box center [515, 482] width 694 height 21
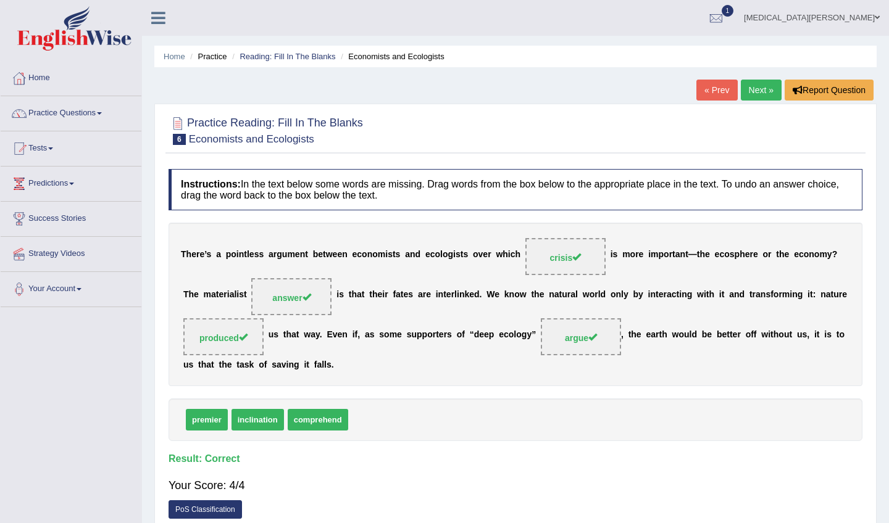
click at [756, 92] on link "Next »" at bounding box center [760, 90] width 41 height 21
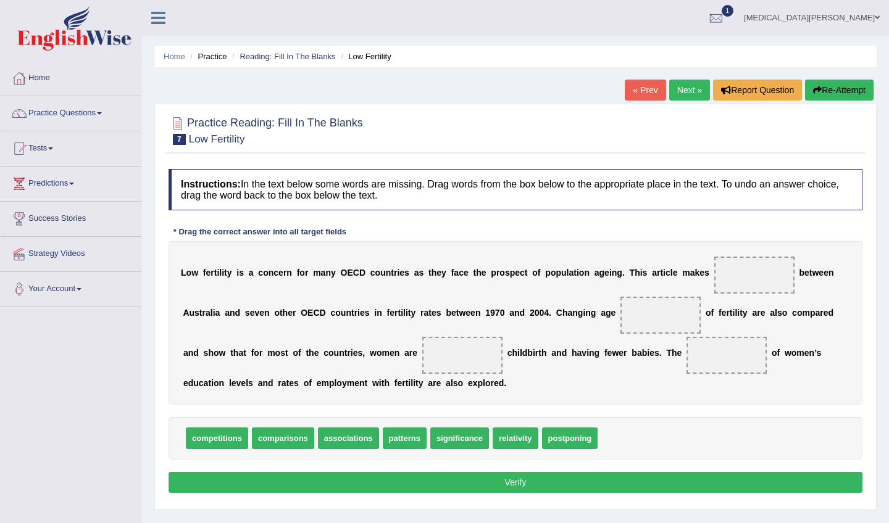
click at [219, 56] on li "Practice" at bounding box center [206, 57] width 39 height 12
click at [179, 60] on link "Home" at bounding box center [175, 56] width 22 height 9
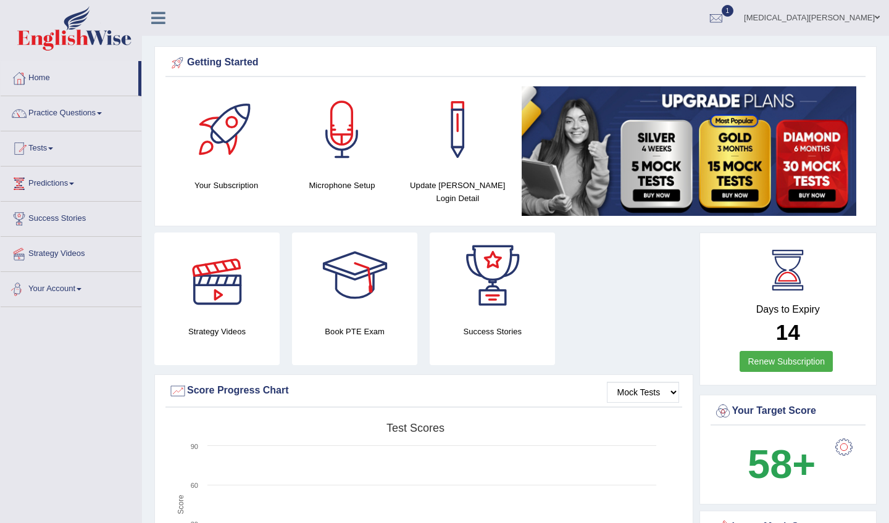
scroll to position [15, 0]
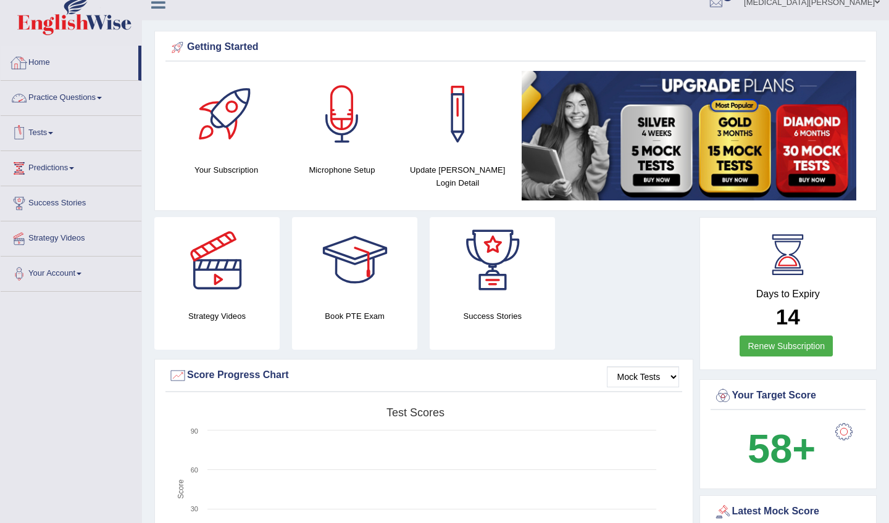
click at [90, 65] on link "Home" at bounding box center [70, 61] width 138 height 31
